Goal: Task Accomplishment & Management: Use online tool/utility

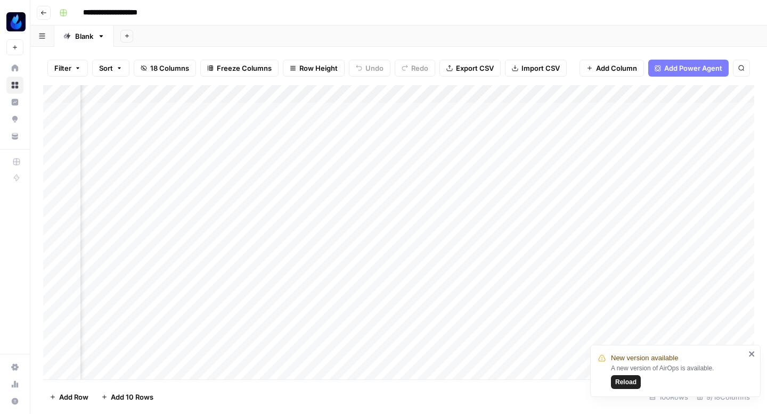
scroll to position [0, 430]
click at [630, 385] on span "Reload" at bounding box center [625, 383] width 21 height 10
click at [41, 10] on icon "button" at bounding box center [43, 13] width 6 height 6
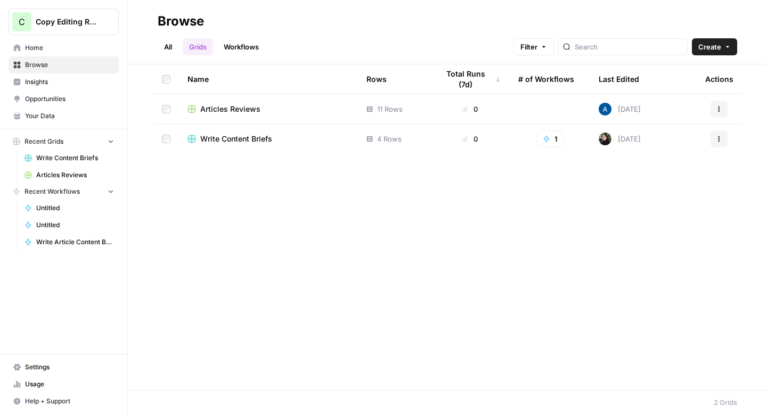
click at [53, 22] on span "Copy Editing Review" at bounding box center [68, 22] width 64 height 11
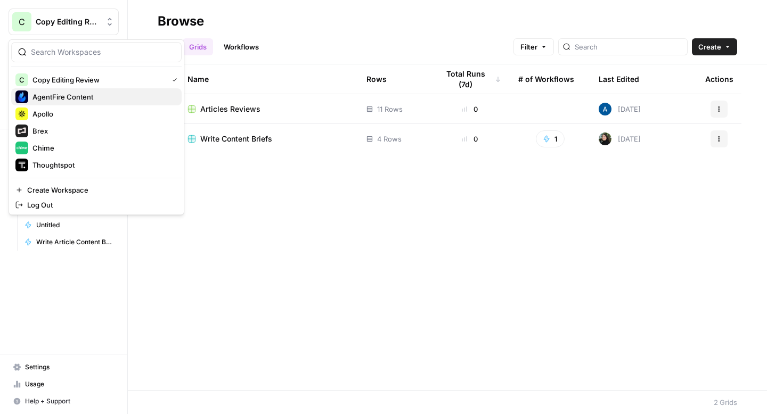
click at [55, 92] on span "AgentFire Content" at bounding box center [102, 97] width 141 height 11
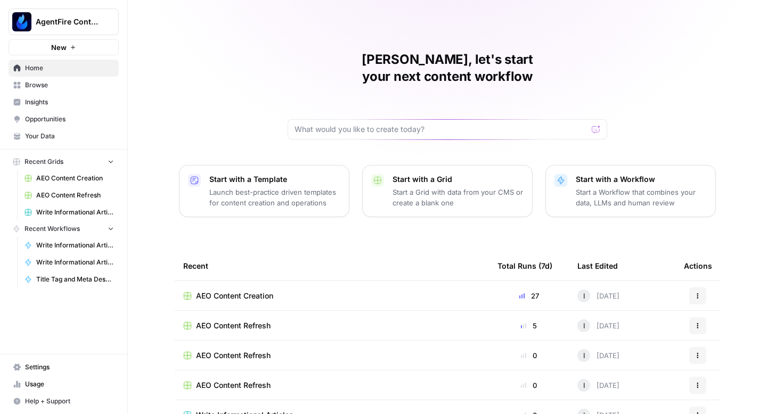
scroll to position [76, 0]
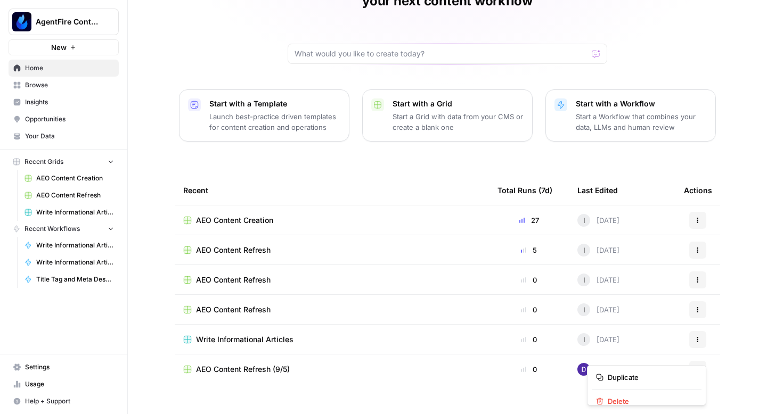
click at [703, 361] on button "Actions" at bounding box center [697, 369] width 17 height 17
click at [632, 397] on span "Delete" at bounding box center [650, 401] width 85 height 11
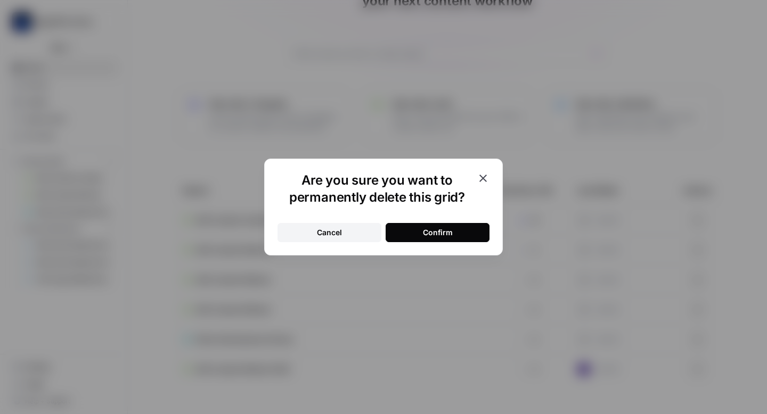
click at [473, 229] on button "Confirm" at bounding box center [438, 232] width 104 height 19
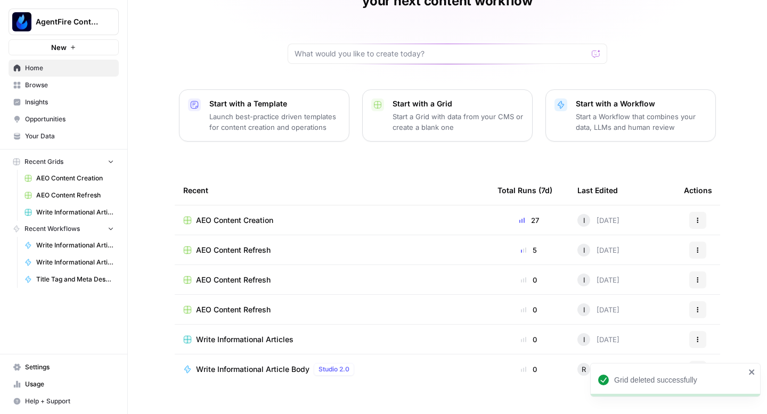
click at [697, 217] on icon "button" at bounding box center [698, 220] width 6 height 6
click at [625, 252] on span "Delete" at bounding box center [650, 252] width 85 height 11
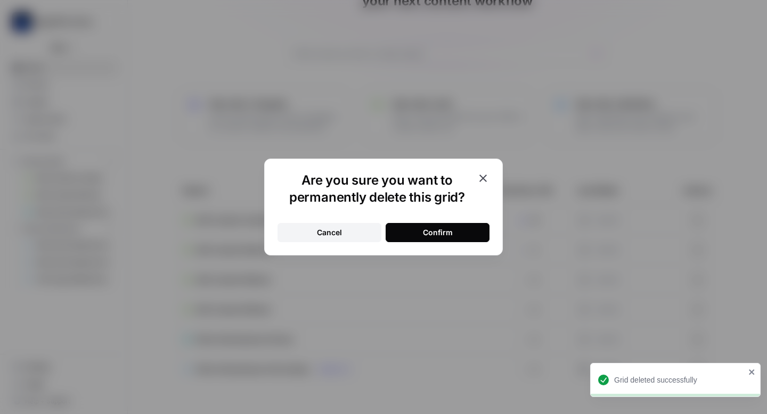
click at [461, 232] on button "Confirm" at bounding box center [438, 232] width 104 height 19
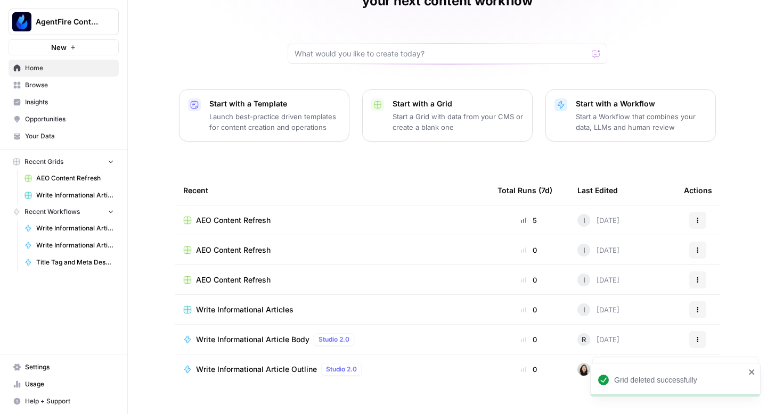
click at [692, 212] on button "Actions" at bounding box center [697, 220] width 17 height 17
click at [621, 251] on span "Delete" at bounding box center [650, 252] width 85 height 11
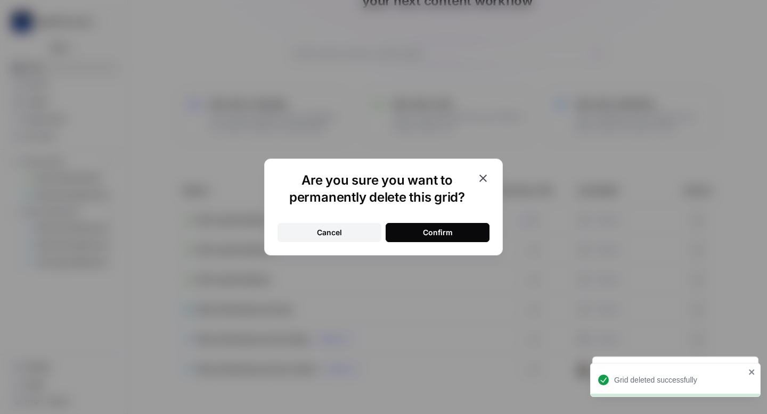
click at [454, 230] on button "Confirm" at bounding box center [438, 232] width 104 height 19
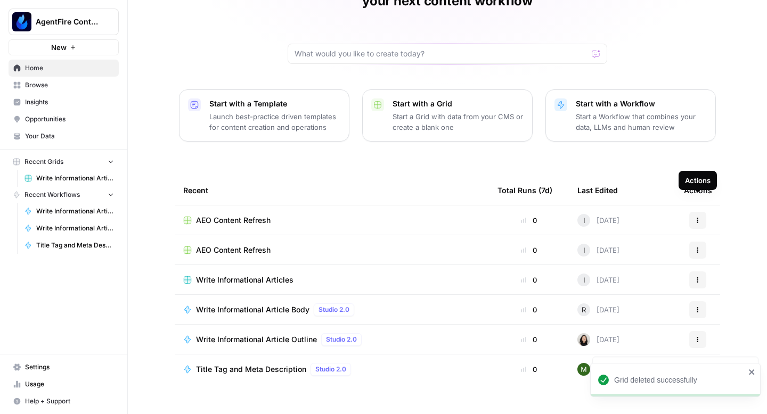
click at [695, 217] on icon "button" at bounding box center [698, 220] width 6 height 6
click at [632, 250] on span "Delete" at bounding box center [650, 252] width 85 height 11
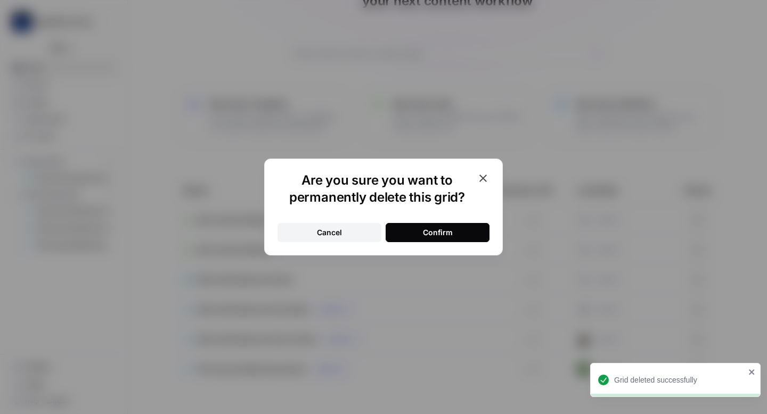
click at [453, 230] on button "Confirm" at bounding box center [438, 232] width 104 height 19
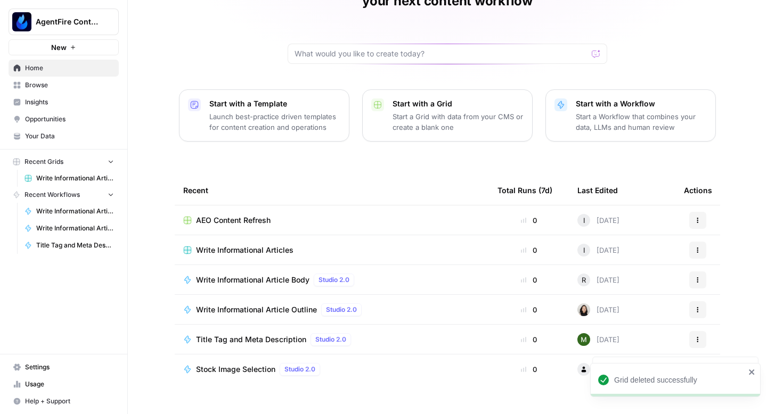
click at [693, 212] on button "Actions" at bounding box center [697, 220] width 17 height 17
click at [611, 250] on span "Delete" at bounding box center [650, 252] width 85 height 11
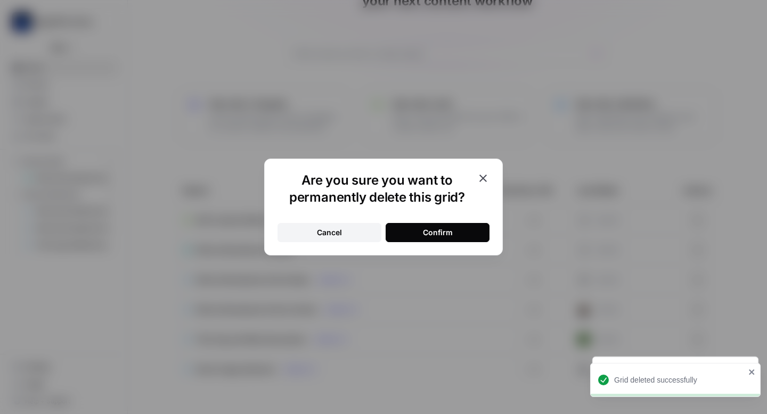
click at [410, 234] on button "Confirm" at bounding box center [438, 232] width 104 height 19
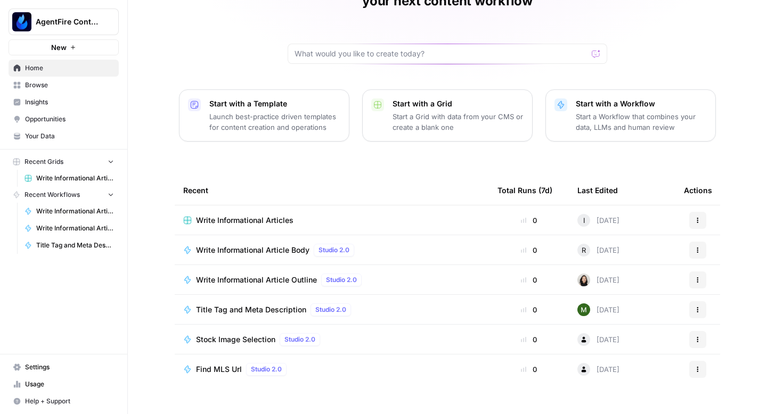
click at [59, 123] on span "Opportunities" at bounding box center [69, 120] width 89 height 10
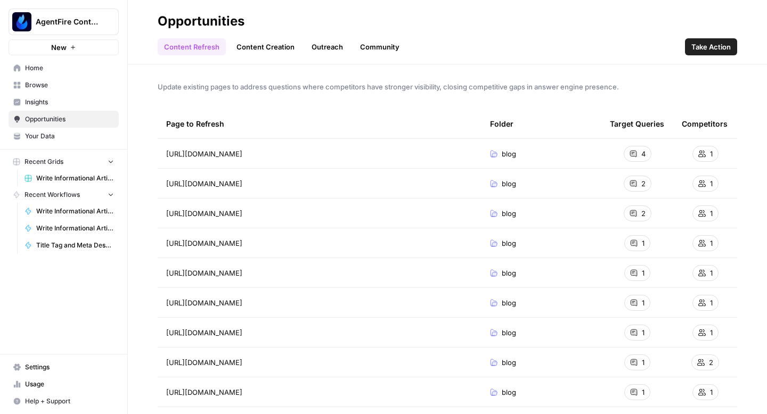
click at [709, 40] on button "Take Action" at bounding box center [711, 46] width 52 height 17
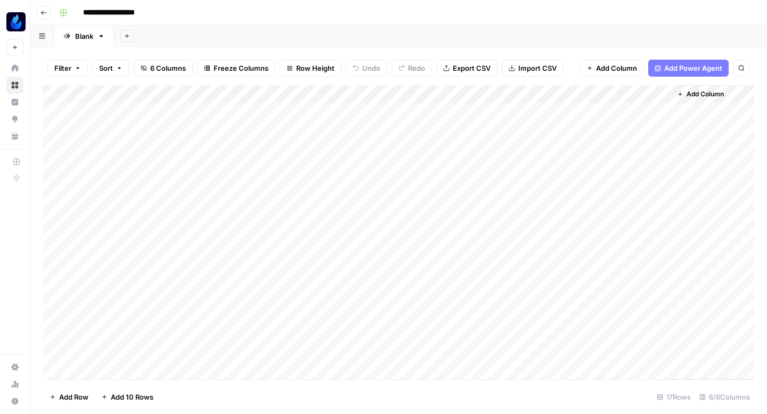
click at [134, 18] on input "**********" at bounding box center [121, 12] width 86 height 17
type input "**********"
click at [44, 14] on icon "button" at bounding box center [43, 13] width 6 height 6
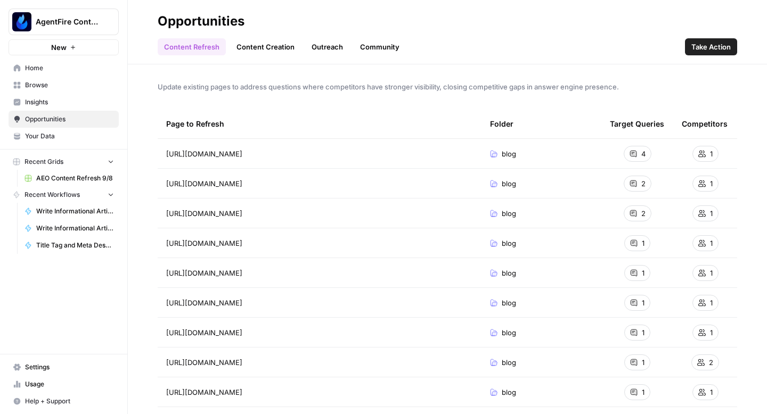
click at [65, 177] on span "AEO Content Refresh 9/8" at bounding box center [75, 179] width 78 height 10
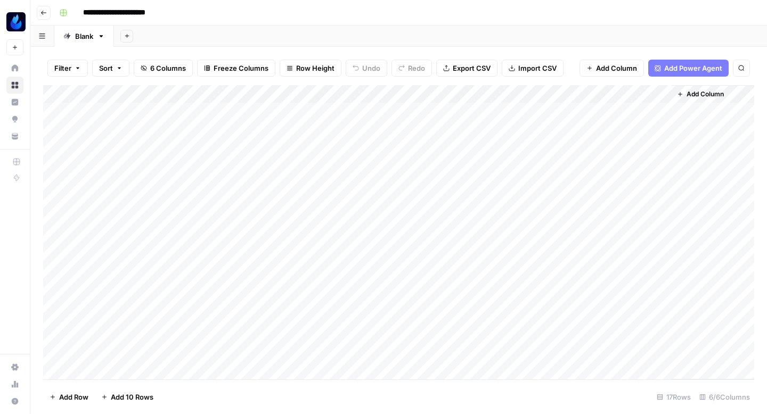
click at [412, 111] on div "Add Column" at bounding box center [398, 232] width 711 height 295
click at [412, 125] on div "Add Column" at bounding box center [398, 232] width 711 height 295
click at [413, 144] on div "Add Column" at bounding box center [398, 232] width 711 height 295
click at [413, 162] on div "Add Column" at bounding box center [398, 232] width 711 height 295
click at [413, 183] on div "Add Column" at bounding box center [398, 232] width 711 height 295
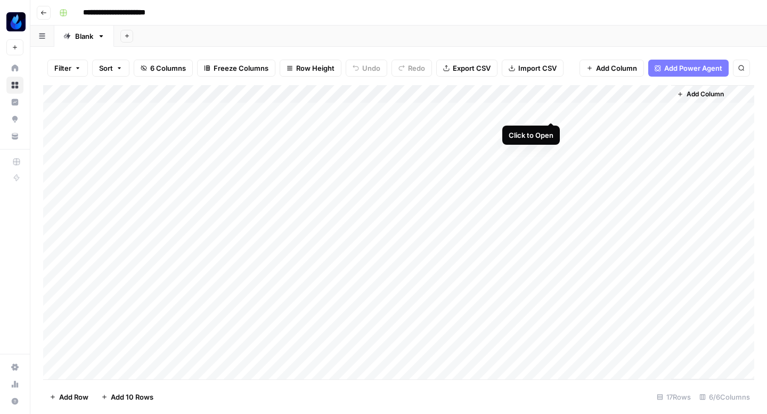
click at [551, 109] on div "Add Column" at bounding box center [398, 232] width 711 height 295
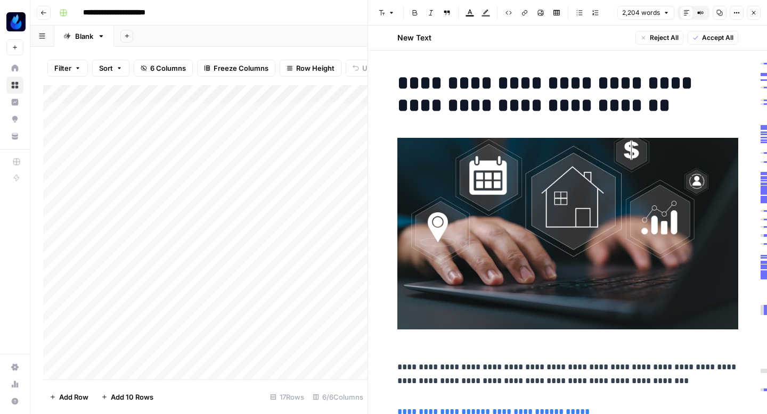
click at [501, 100] on h1 "**********" at bounding box center [567, 94] width 341 height 45
click at [556, 102] on h1 "**********" at bounding box center [567, 94] width 341 height 45
click at [755, 15] on icon "button" at bounding box center [754, 13] width 6 height 6
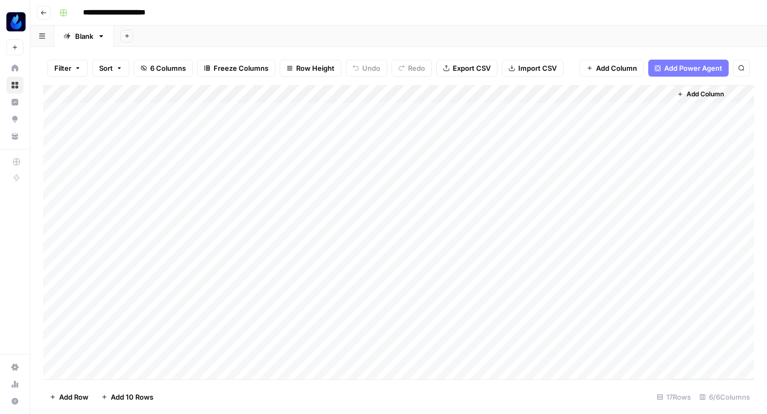
click at [183, 110] on div "Add Column" at bounding box center [398, 232] width 711 height 295
click at [548, 109] on div "Add Column" at bounding box center [398, 232] width 711 height 295
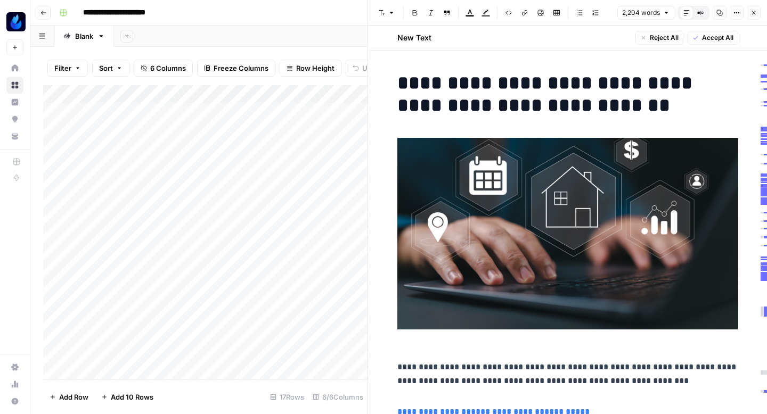
click at [526, 85] on h1 "**********" at bounding box center [567, 94] width 341 height 45
copy h1 "**********"
click at [757, 12] on icon "button" at bounding box center [754, 13] width 6 height 6
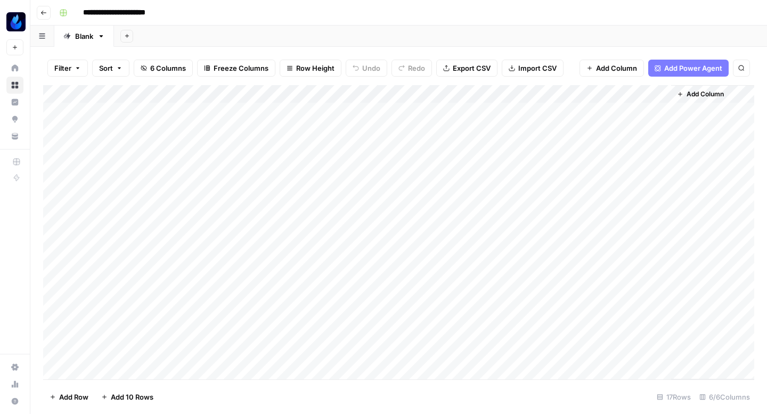
click at [518, 23] on header "**********" at bounding box center [398, 13] width 737 height 26
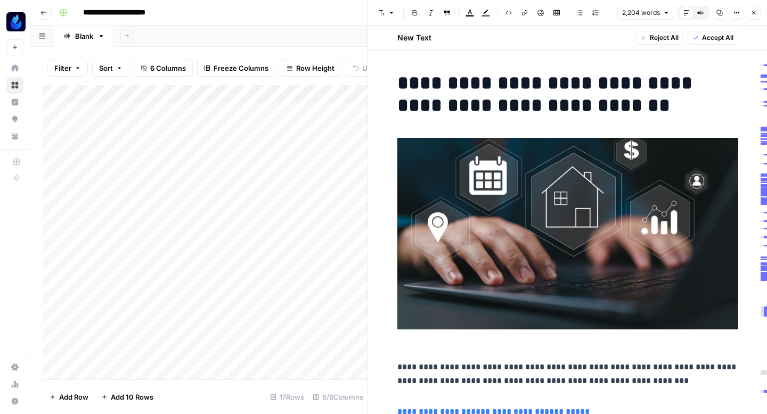
click at [754, 13] on icon "button" at bounding box center [754, 13] width 6 height 6
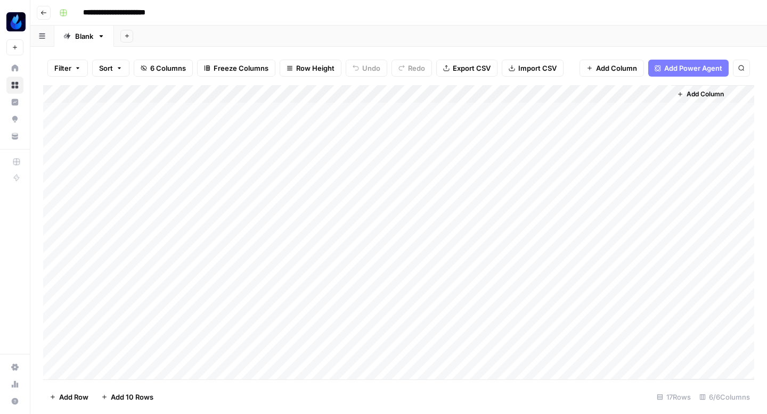
click at [313, 18] on div "**********" at bounding box center [406, 12] width 702 height 17
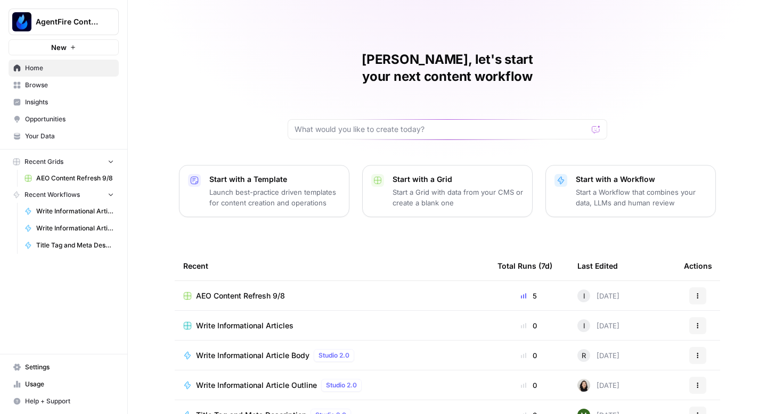
click at [59, 115] on span "Opportunities" at bounding box center [69, 120] width 89 height 10
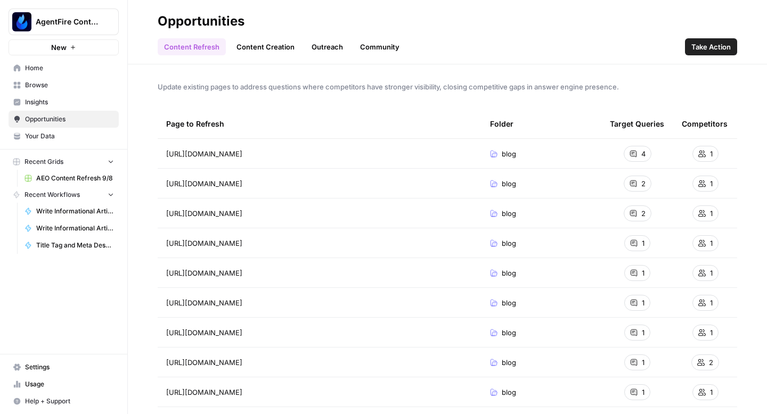
click at [260, 44] on link "Content Creation" at bounding box center [265, 46] width 71 height 17
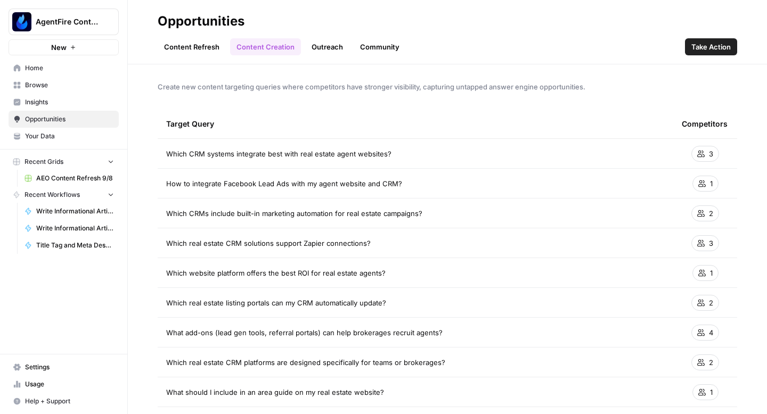
click at [708, 48] on span "Take Action" at bounding box center [711, 47] width 39 height 11
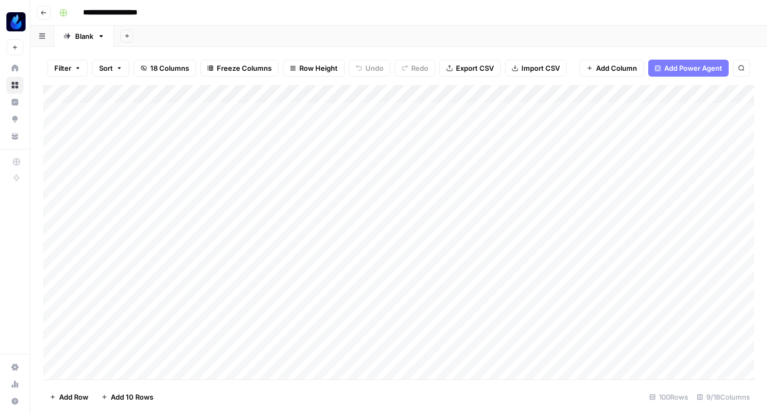
click at [161, 11] on input "**********" at bounding box center [122, 12] width 89 height 17
type input "**********"
click at [418, 111] on div "Add Column" at bounding box center [398, 232] width 711 height 295
click at [417, 130] on div "Add Column" at bounding box center [398, 232] width 711 height 295
click at [416, 149] on div "Add Column" at bounding box center [398, 232] width 711 height 295
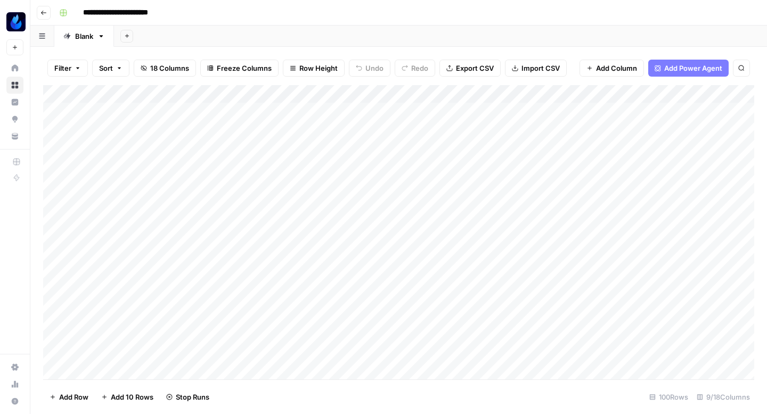
click at [416, 166] on div "Add Column" at bounding box center [398, 232] width 711 height 295
click at [419, 185] on div "Add Column" at bounding box center [398, 232] width 711 height 295
click at [409, 108] on div "Add Column" at bounding box center [398, 232] width 711 height 295
click at [408, 128] on div "Add Column" at bounding box center [398, 232] width 711 height 295
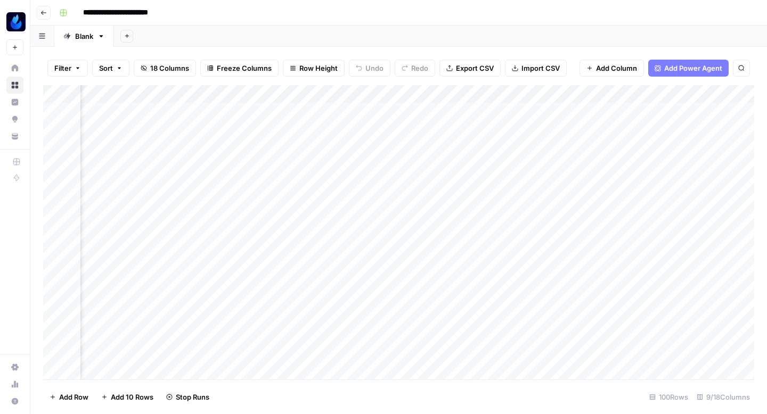
click at [409, 145] on div "Add Column" at bounding box center [398, 232] width 711 height 295
click at [408, 162] on div "Add Column" at bounding box center [398, 232] width 711 height 295
click at [408, 183] on div "Add Column" at bounding box center [398, 232] width 711 height 295
click at [361, 162] on div "Add Column" at bounding box center [398, 232] width 711 height 295
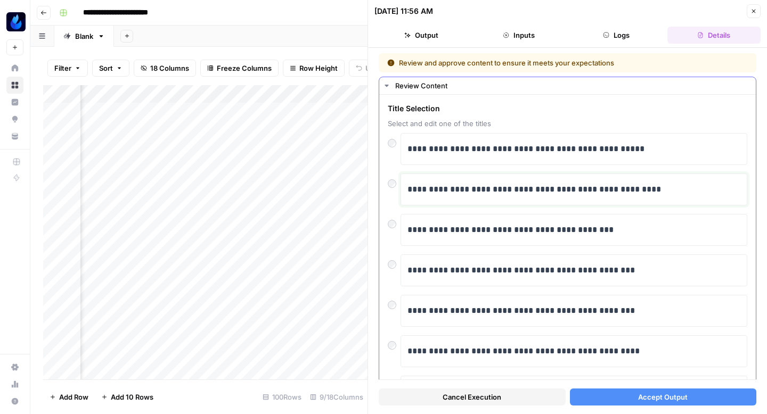
click at [580, 183] on p "**********" at bounding box center [574, 190] width 333 height 14
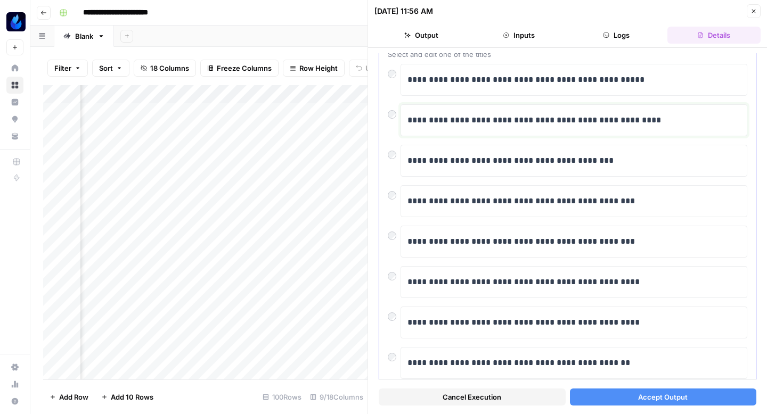
scroll to position [72, 0]
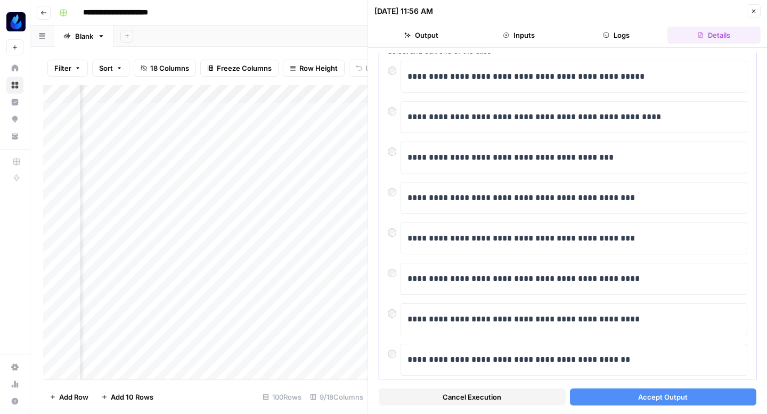
click at [389, 197] on div at bounding box center [394, 189] width 13 height 15
click at [614, 400] on button "Accept Output" at bounding box center [663, 397] width 187 height 17
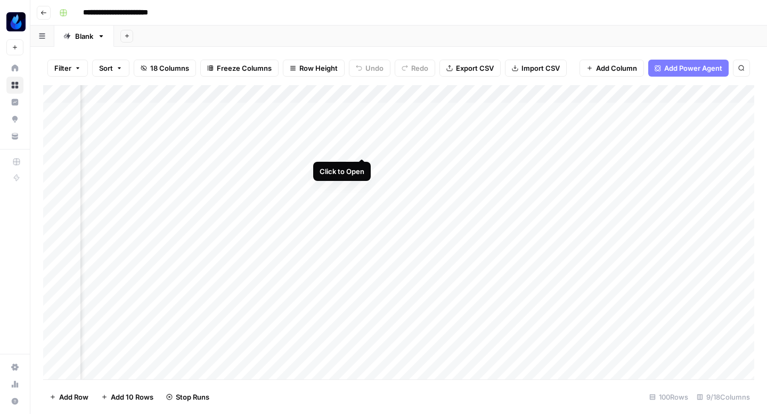
click at [360, 146] on div "Add Column" at bounding box center [398, 232] width 711 height 295
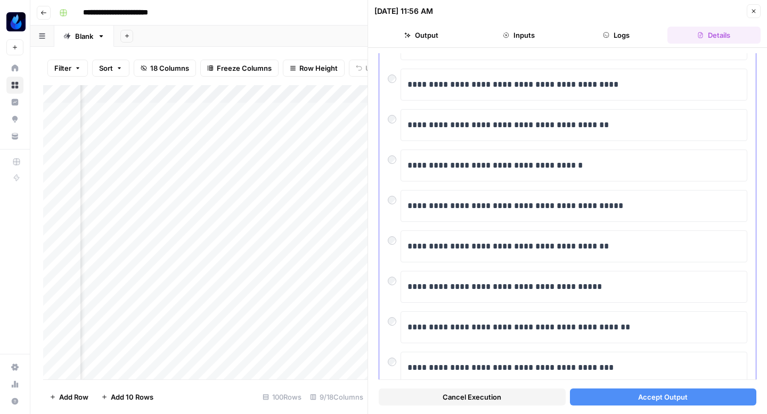
scroll to position [113, 0]
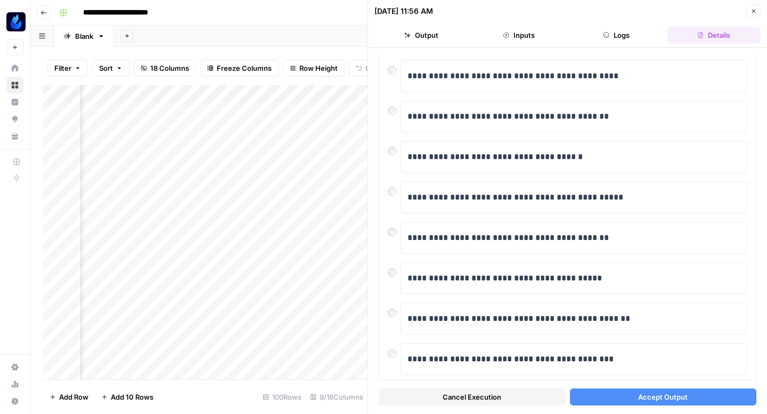
click at [752, 8] on icon "button" at bounding box center [754, 11] width 6 height 6
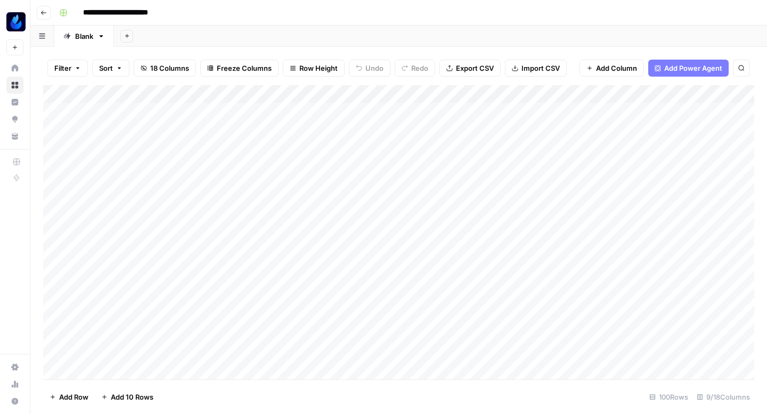
click at [417, 218] on div "Add Column" at bounding box center [398, 232] width 711 height 295
click at [417, 235] on div "Add Column" at bounding box center [398, 232] width 711 height 295
click at [695, 126] on div "Add Column" at bounding box center [398, 232] width 711 height 295
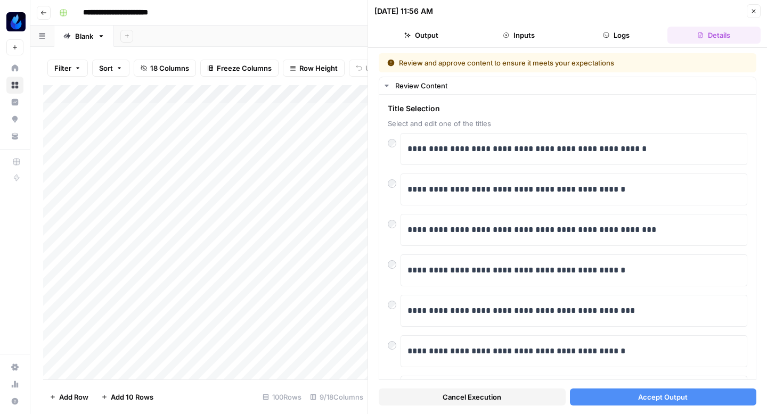
click at [607, 402] on button "Accept Output" at bounding box center [663, 397] width 187 height 17
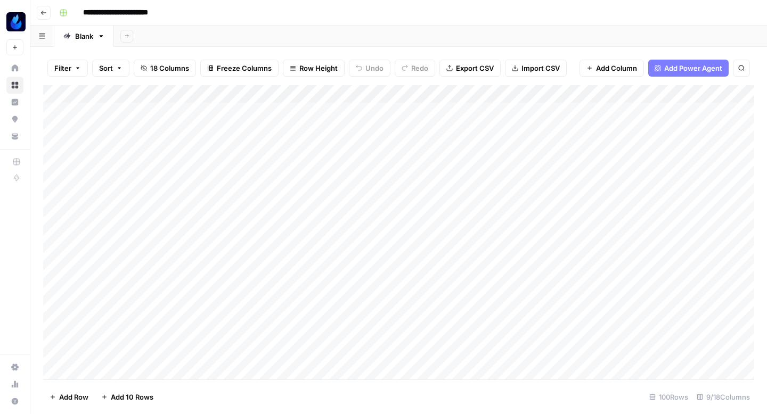
click at [416, 254] on div "Add Column" at bounding box center [398, 232] width 711 height 295
click at [373, 215] on div "Add Column" at bounding box center [398, 232] width 711 height 295
click at [373, 233] on div "Add Column" at bounding box center [398, 232] width 711 height 295
click at [372, 253] on div "Add Column" at bounding box center [398, 232] width 711 height 295
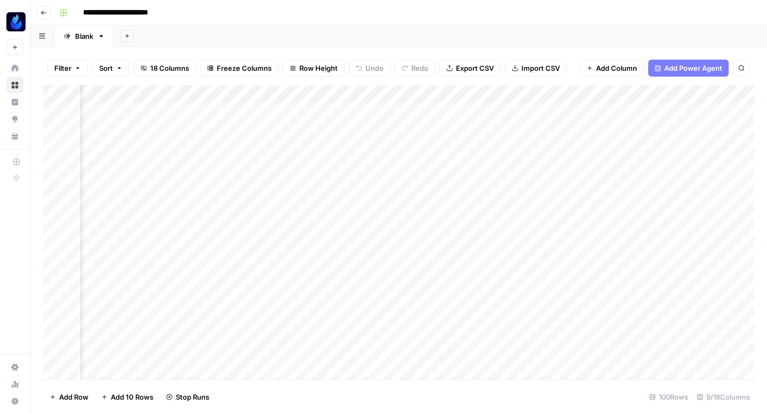
scroll to position [0, 330]
click at [420, 125] on div "Add Column" at bounding box center [398, 232] width 711 height 295
click at [422, 162] on div "Add Column" at bounding box center [398, 232] width 711 height 295
click at [250, 219] on div "Add Column" at bounding box center [398, 232] width 711 height 295
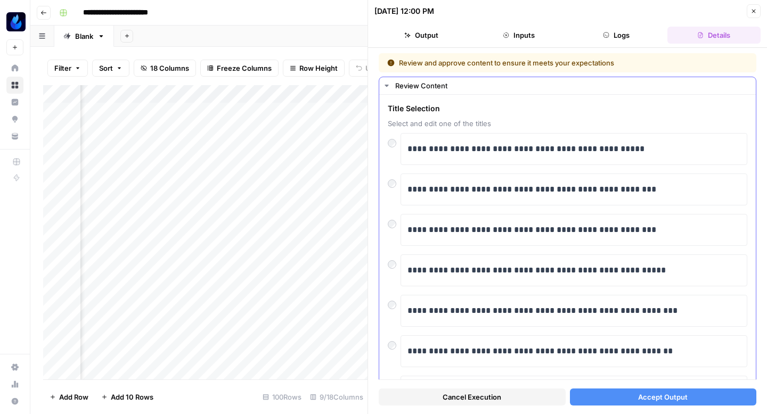
click at [385, 226] on div "**********" at bounding box center [567, 316] width 377 height 443
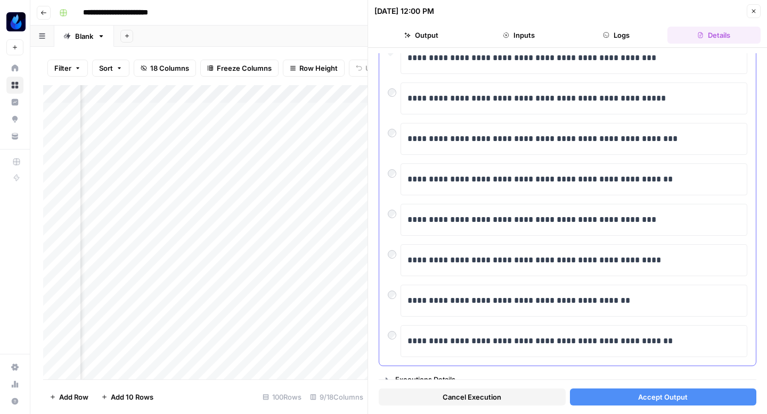
scroll to position [181, 0]
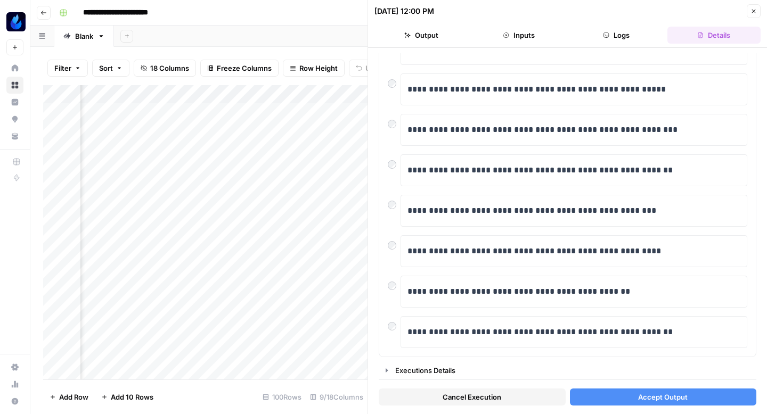
click at [612, 394] on button "Accept Output" at bounding box center [663, 397] width 187 height 17
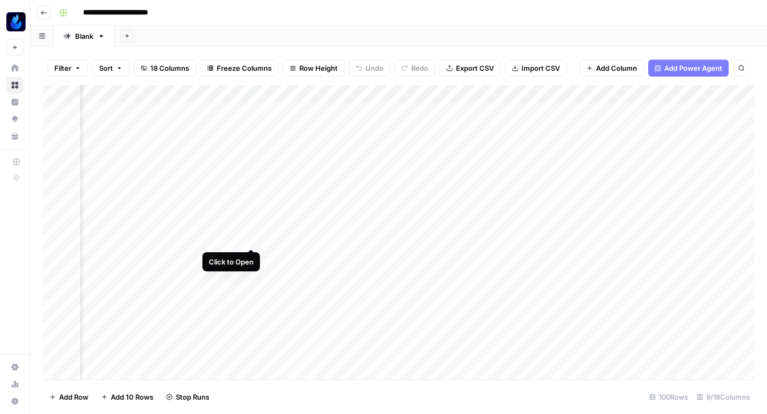
click at [250, 237] on div "Add Column" at bounding box center [398, 232] width 711 height 295
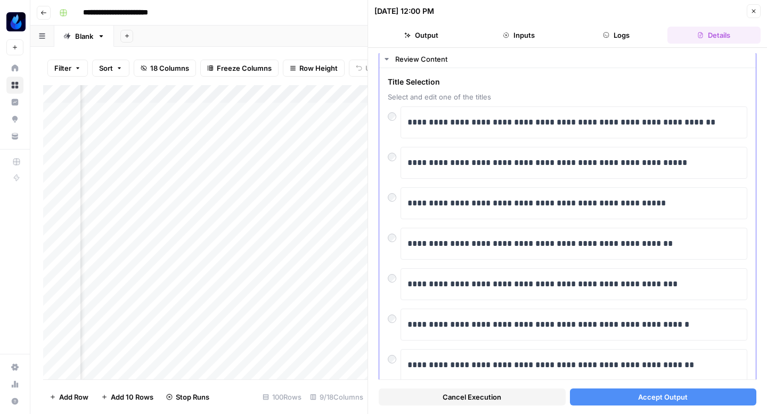
scroll to position [34, 0]
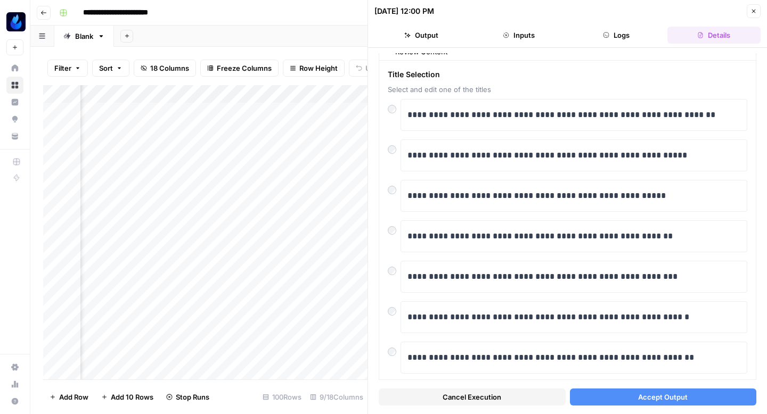
click at [620, 395] on button "Accept Output" at bounding box center [663, 397] width 187 height 17
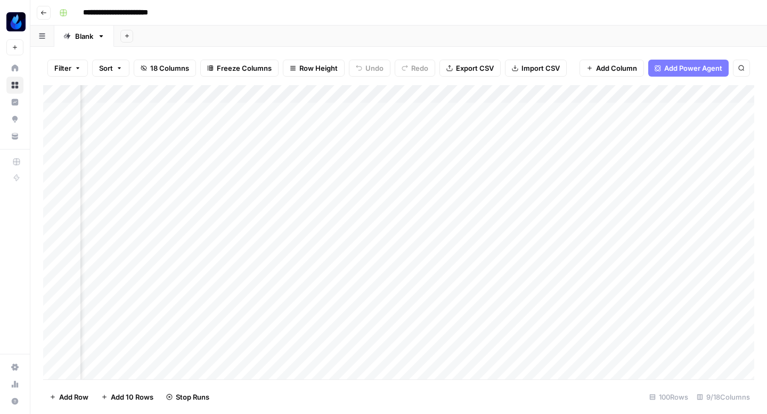
scroll to position [0, 461]
click at [235, 255] on div "Add Column" at bounding box center [398, 232] width 711 height 295
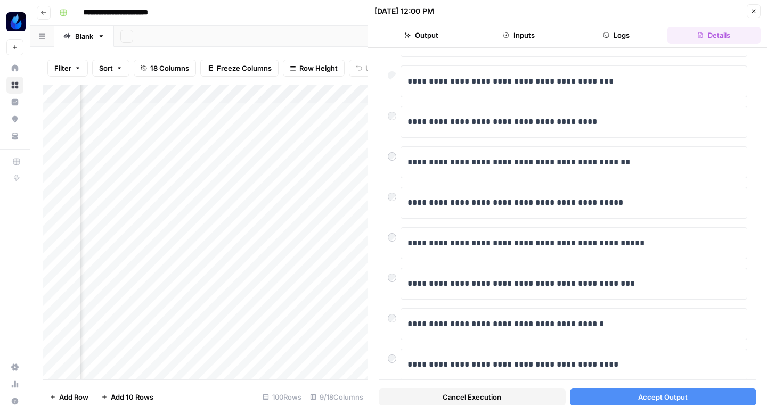
scroll to position [159, 0]
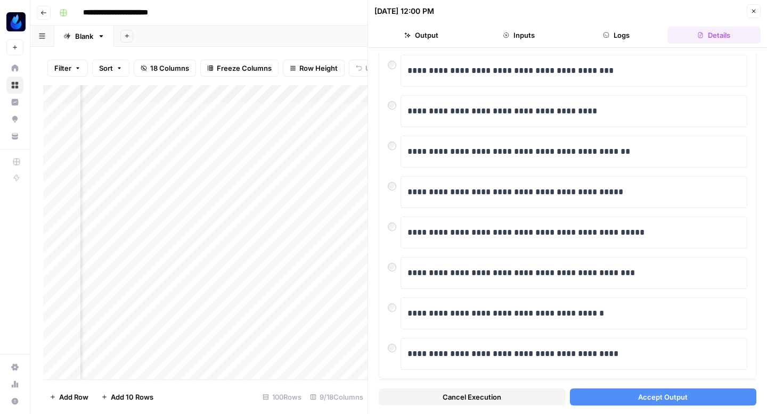
click at [623, 397] on button "Accept Output" at bounding box center [663, 397] width 187 height 17
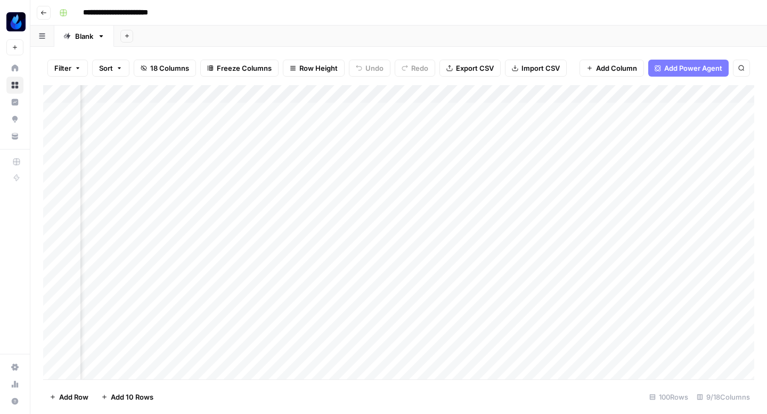
click at [405, 217] on div "Add Column" at bounding box center [398, 232] width 711 height 295
click at [404, 235] on div "Add Column" at bounding box center [398, 232] width 711 height 295
click at [404, 252] on div "Add Column" at bounding box center [398, 232] width 711 height 295
click at [459, 165] on div "Add Column" at bounding box center [398, 232] width 711 height 295
